Goal: Navigation & Orientation: Find specific page/section

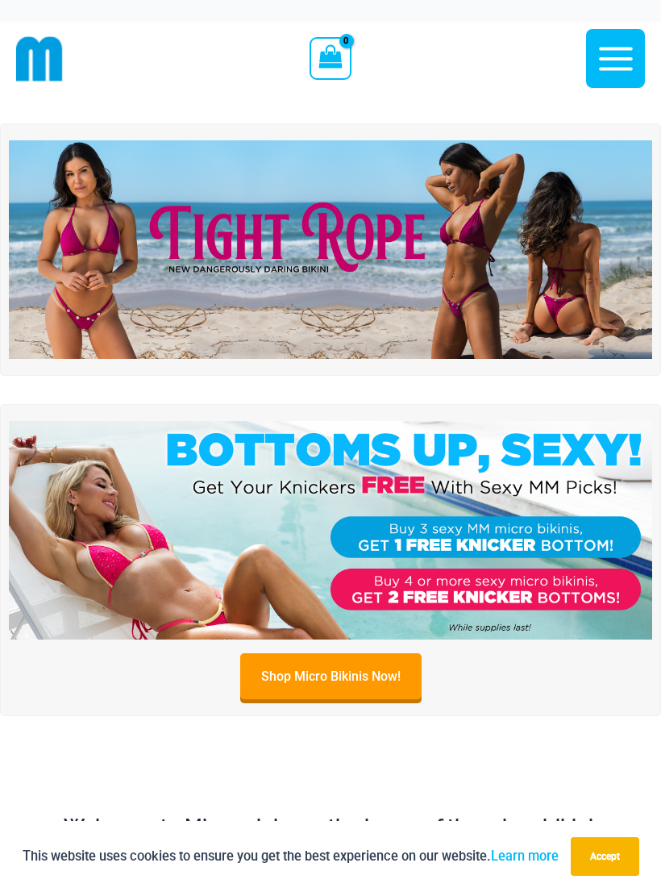
click at [101, 244] on img at bounding box center [330, 249] width 643 height 218
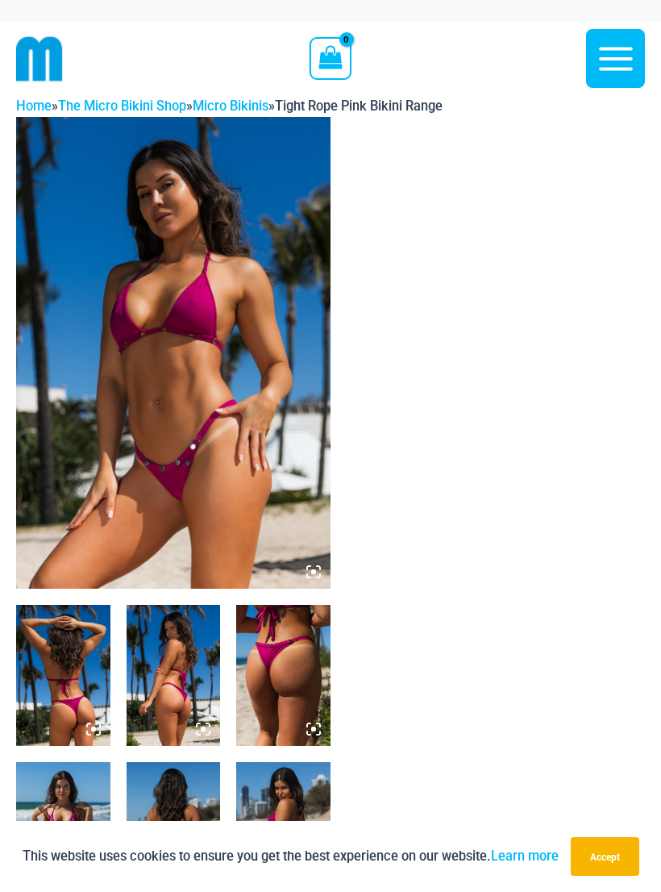
click at [620, 67] on icon "button" at bounding box center [616, 58] width 34 height 23
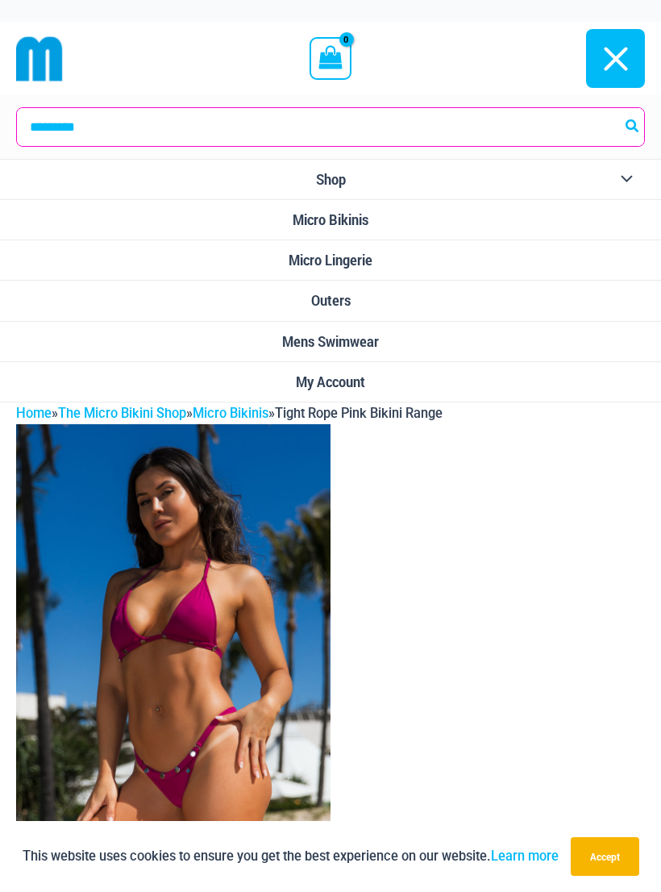
click at [403, 269] on link "Micro Lingerie" at bounding box center [330, 260] width 661 height 40
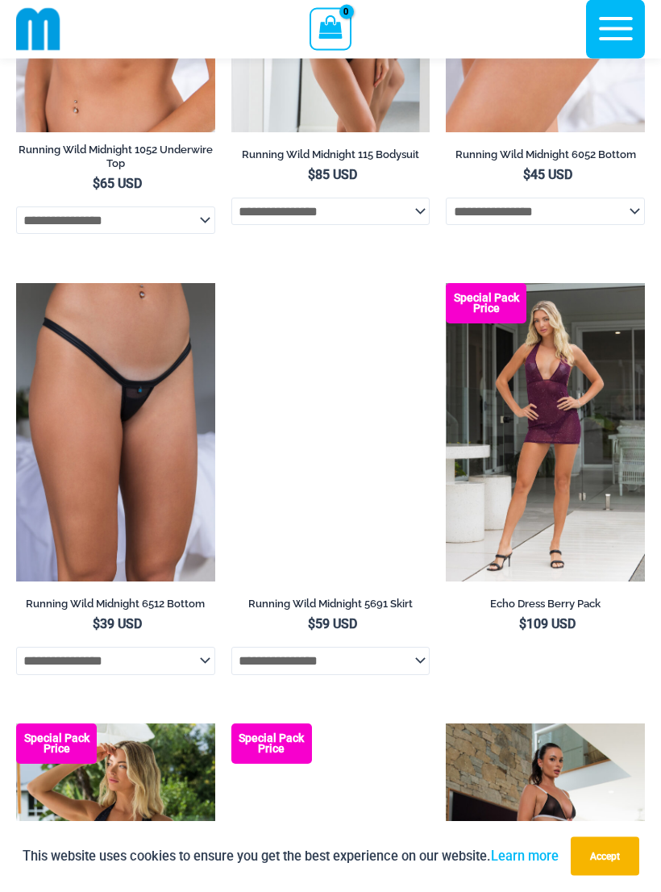
scroll to position [2194, 0]
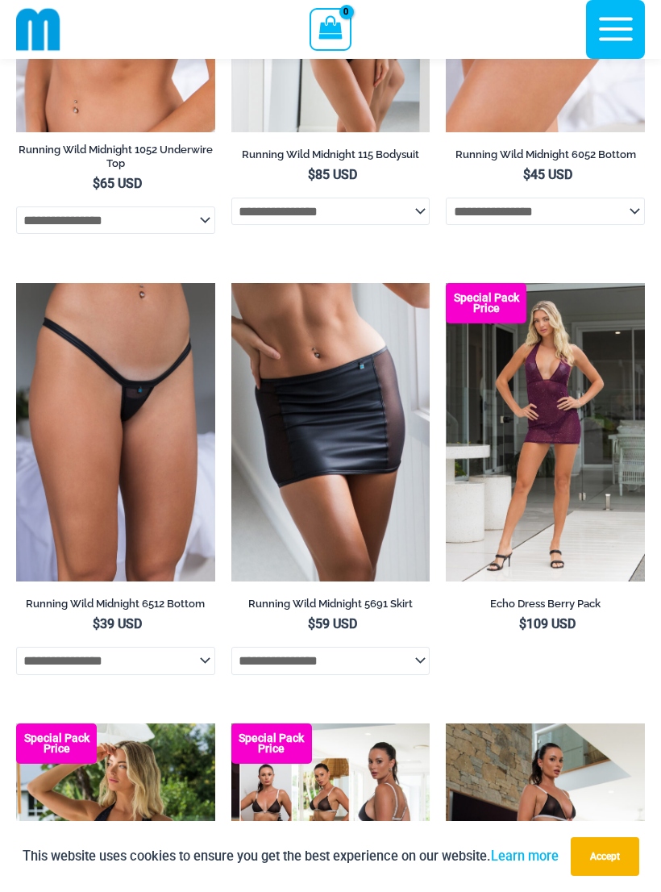
click at [446, 283] on img at bounding box center [446, 283] width 0 height 0
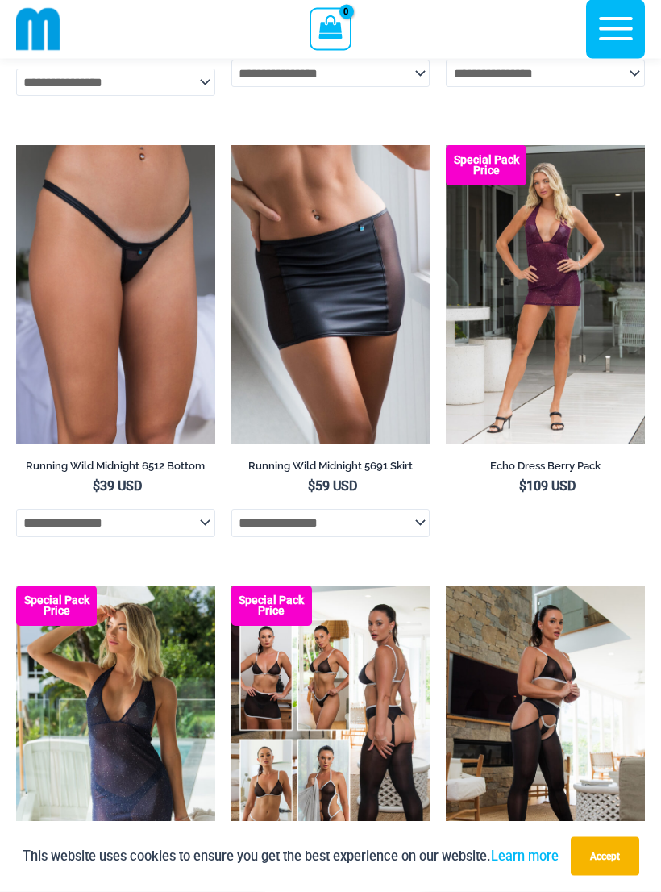
scroll to position [2323, 0]
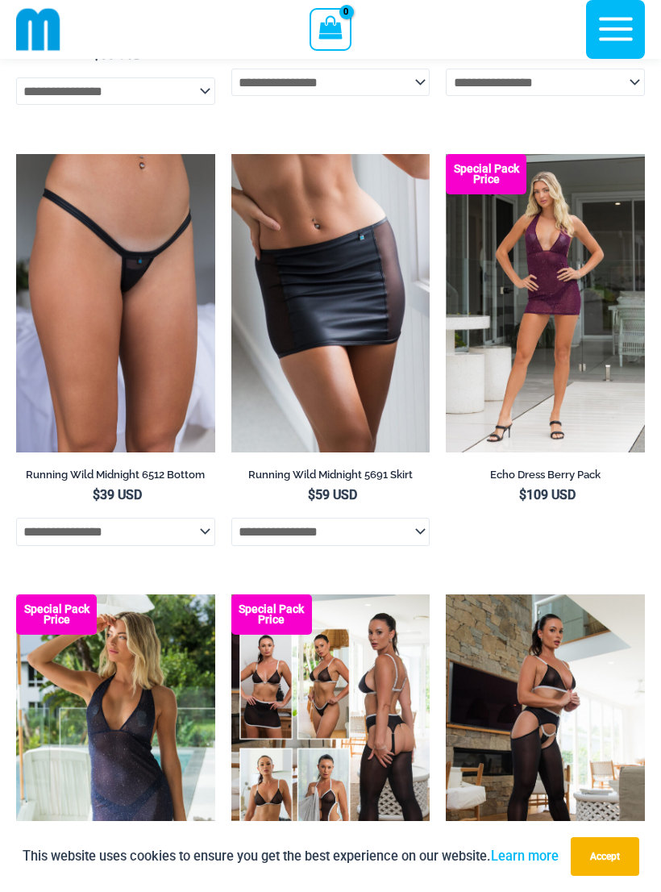
click at [617, 26] on icon "button" at bounding box center [616, 29] width 40 height 40
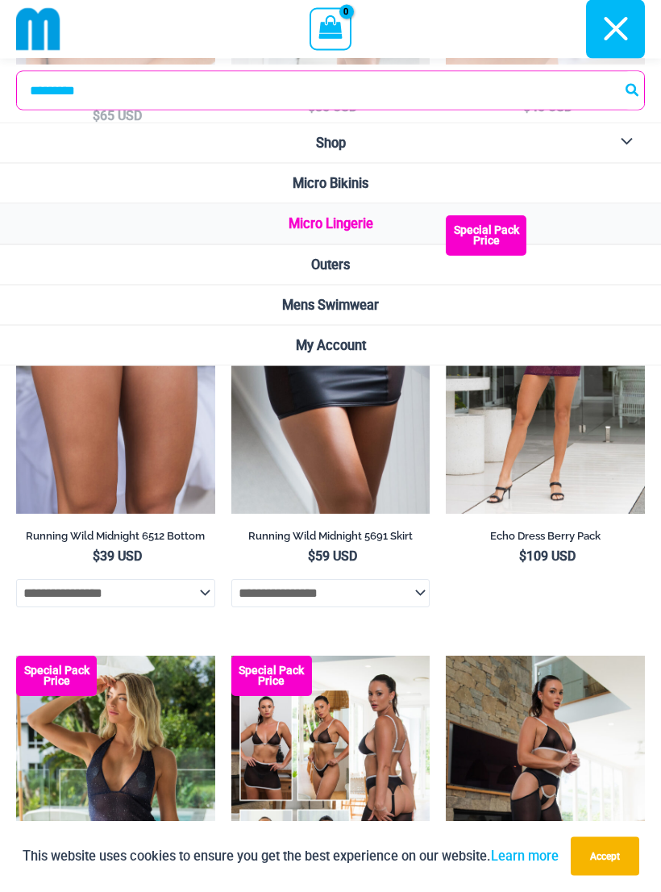
scroll to position [2248, 0]
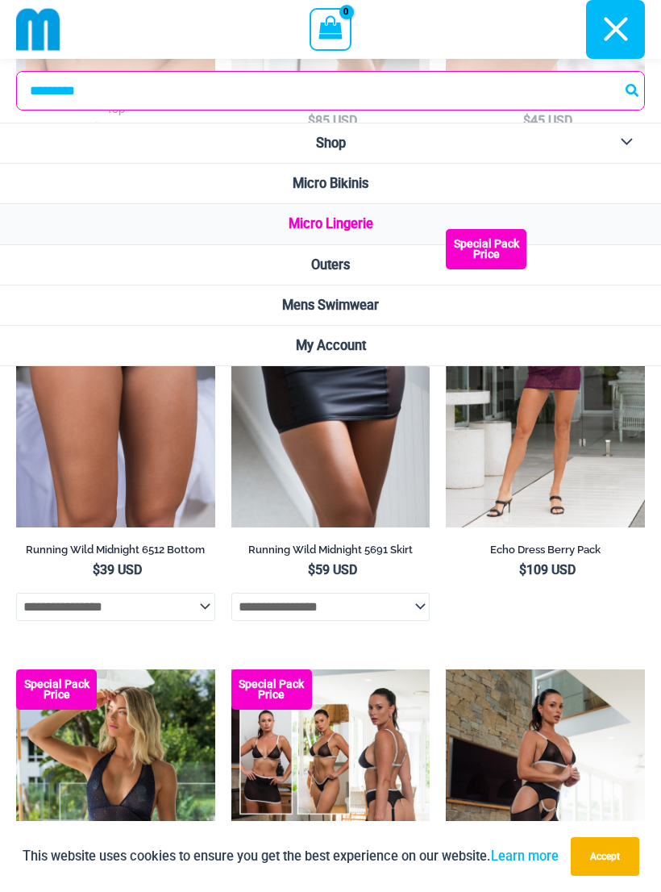
click at [370, 310] on span "Mens Swimwear" at bounding box center [330, 304] width 97 height 15
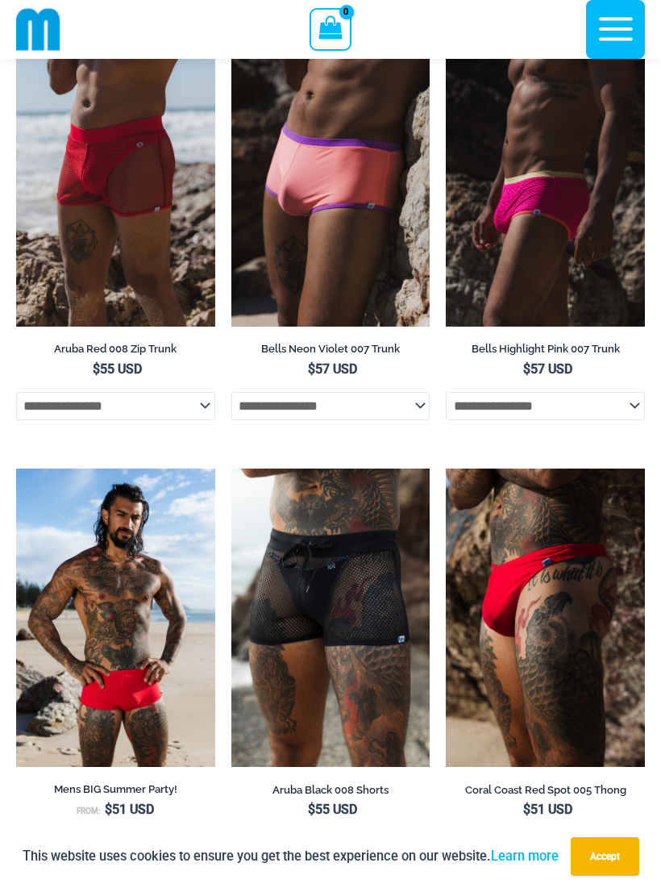
scroll to position [719, 0]
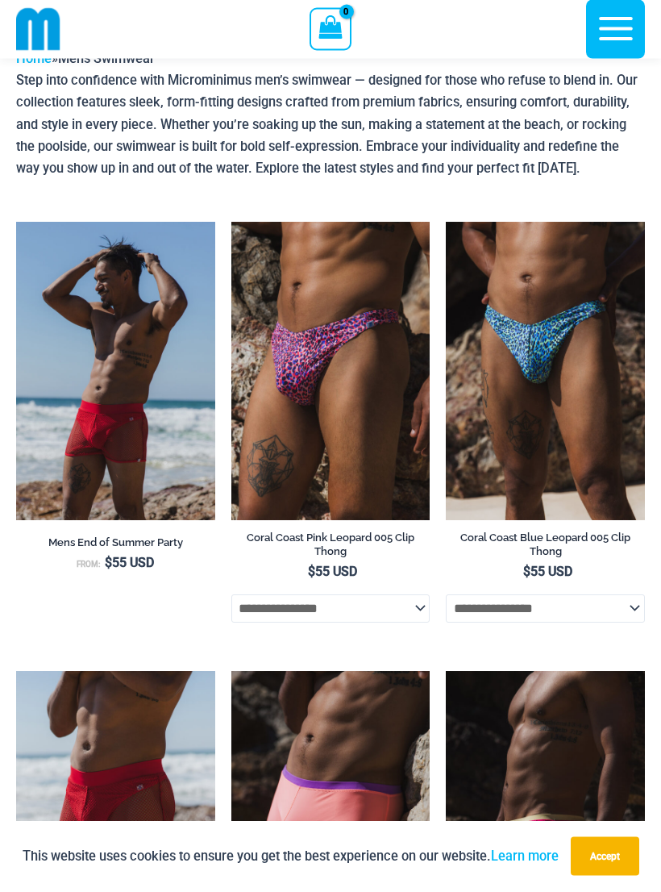
click at [612, 31] on icon "button" at bounding box center [616, 29] width 40 height 40
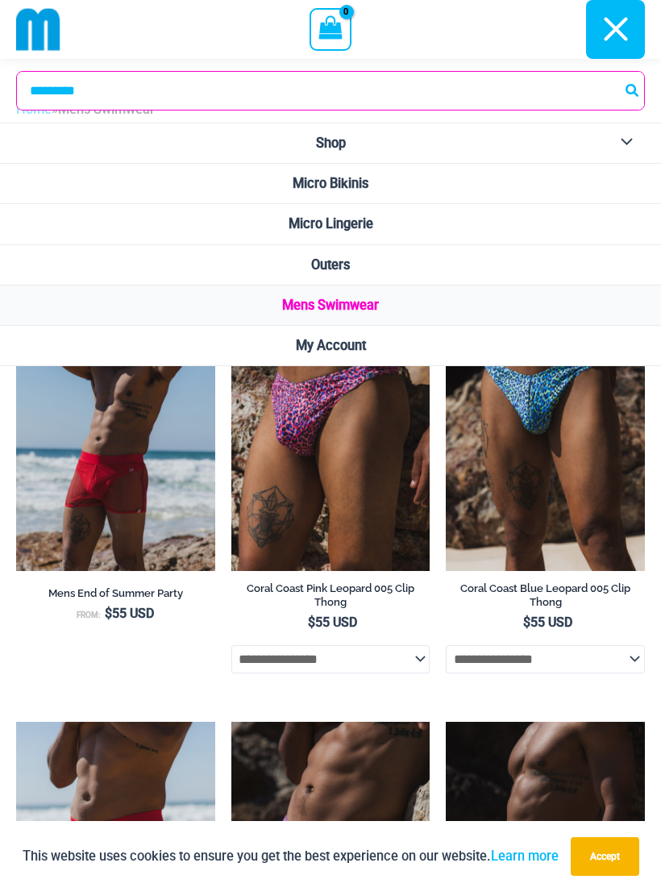
scroll to position [0, 0]
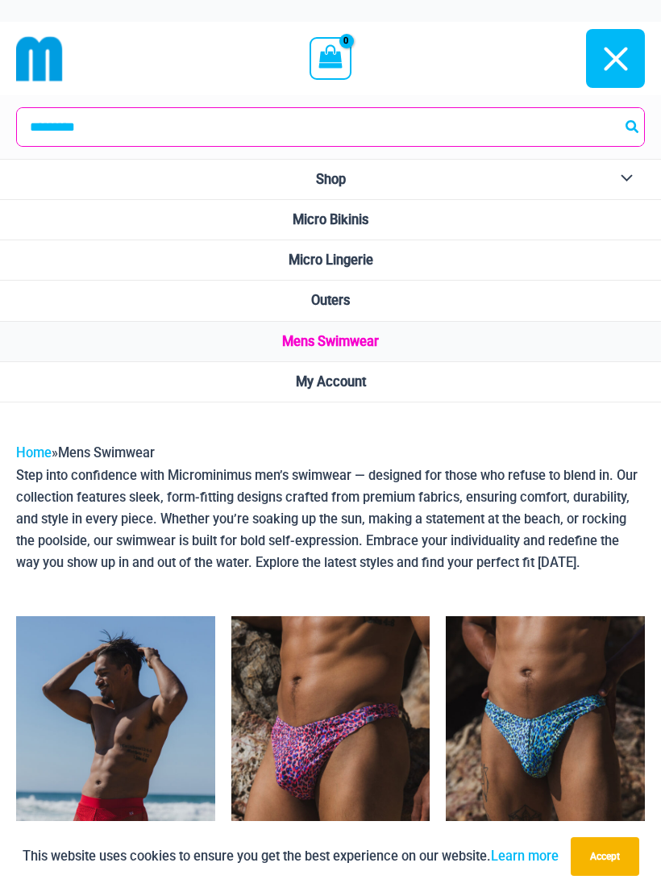
click at [439, 305] on link "Outers" at bounding box center [330, 301] width 661 height 40
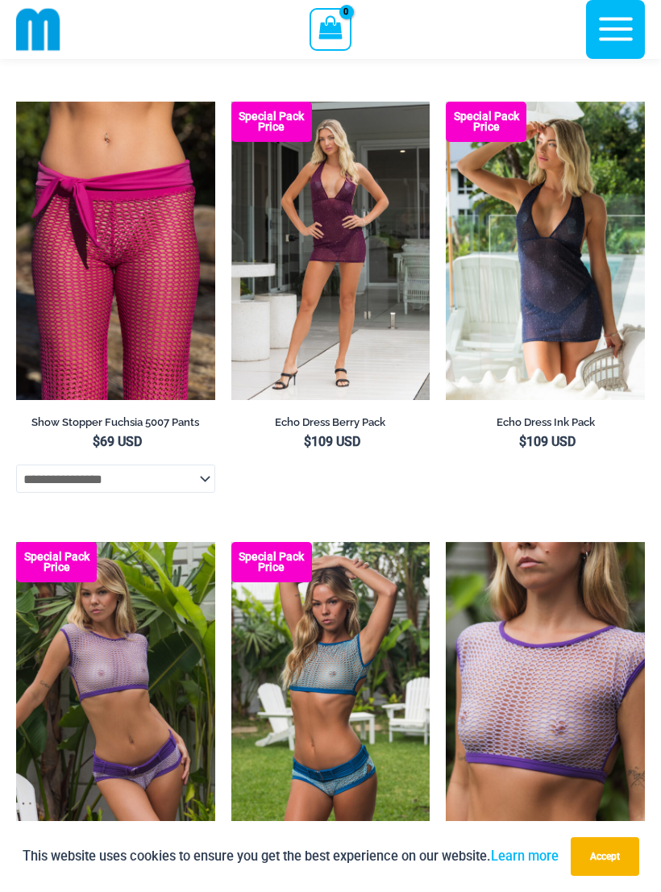
scroll to position [2493, 0]
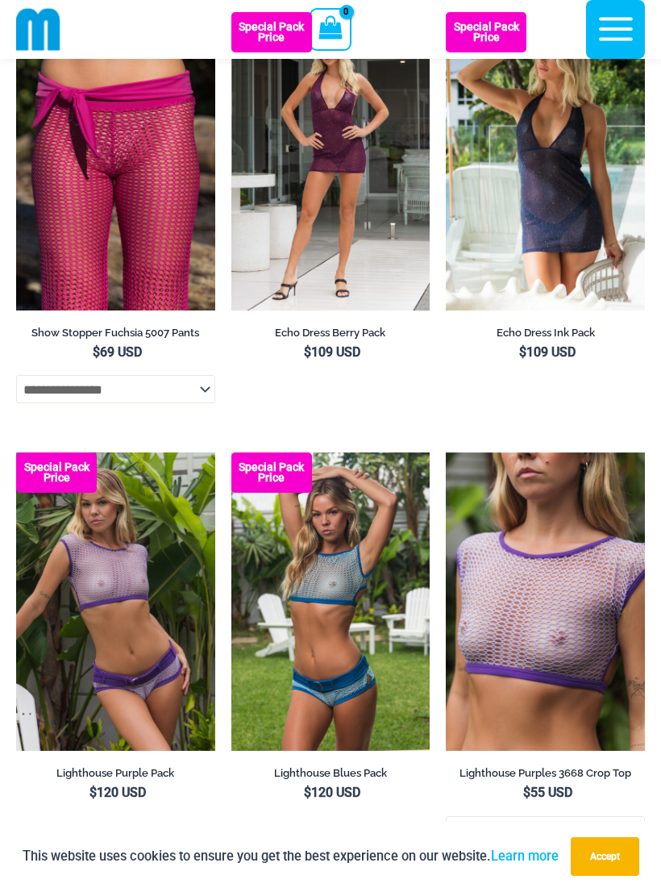
click at [16, 452] on img at bounding box center [16, 452] width 0 height 0
